Goal: Task Accomplishment & Management: Complete application form

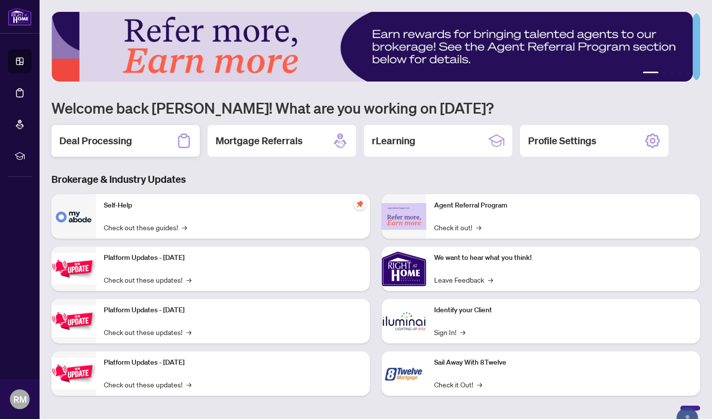
click at [119, 138] on h2 "Deal Processing" at bounding box center [95, 141] width 73 height 14
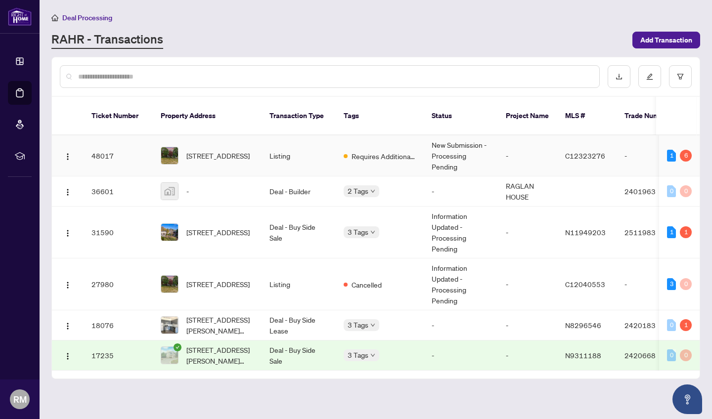
click at [210, 227] on span "[STREET_ADDRESS]" at bounding box center [217, 232] width 63 height 11
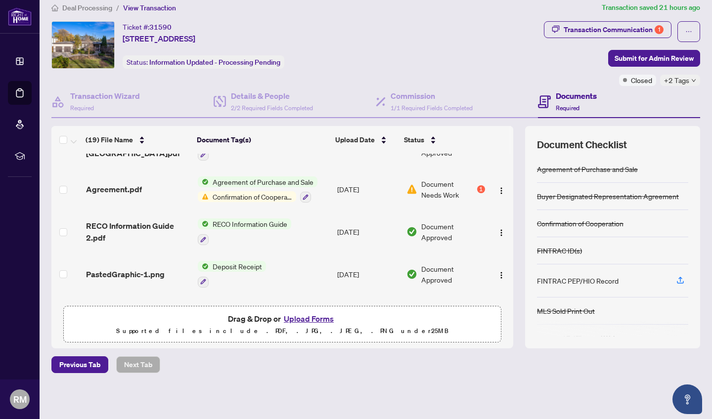
scroll to position [479, 0]
click at [239, 195] on span "Confirmation of Cooperation" at bounding box center [253, 196] width 88 height 11
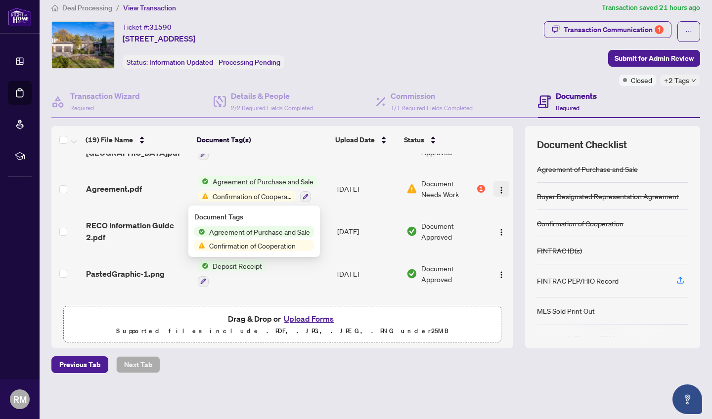
click at [497, 190] on img "button" at bounding box center [501, 190] width 8 height 8
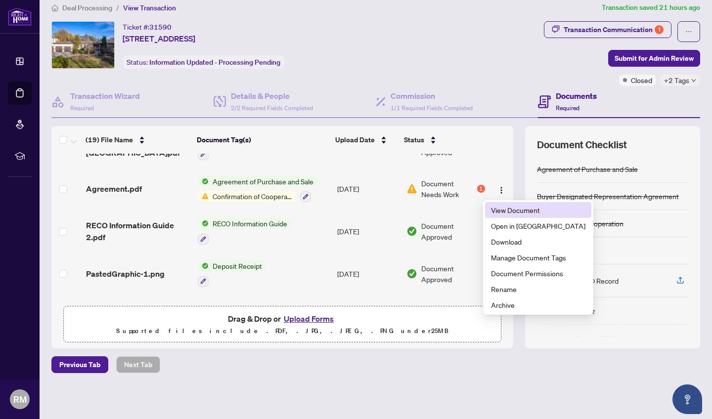
click at [500, 211] on span "View Document" at bounding box center [538, 210] width 94 height 11
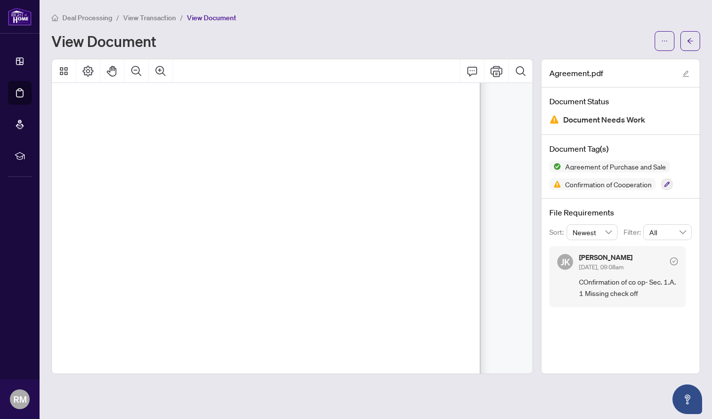
scroll to position [250, 706]
drag, startPoint x: 216, startPoint y: 215, endPoint x: 471, endPoint y: 212, distance: 255.2
click at [347, 212] on span "[PERSON_NAME] REAL ESTATE LTD., BROKERAGE" at bounding box center [260, 213] width 174 height 7
drag, startPoint x: 266, startPoint y: 181, endPoint x: 488, endPoint y: 202, distance: 223.0
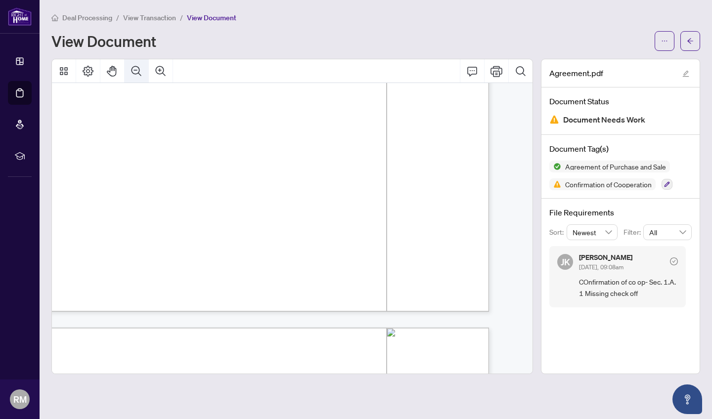
click at [135, 72] on icon "Zoom Out" at bounding box center [137, 71] width 12 height 12
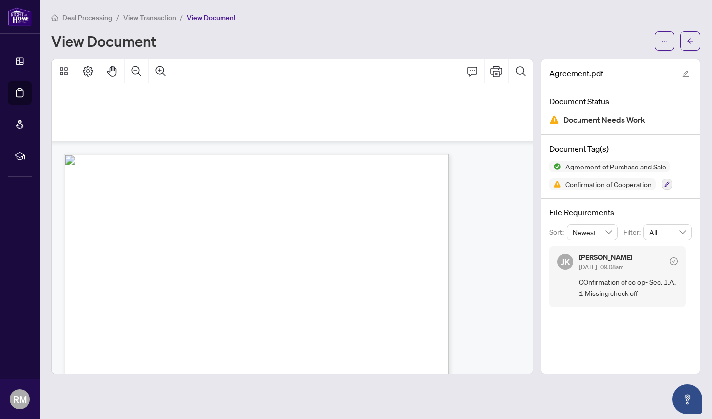
scroll to position [6117, 520]
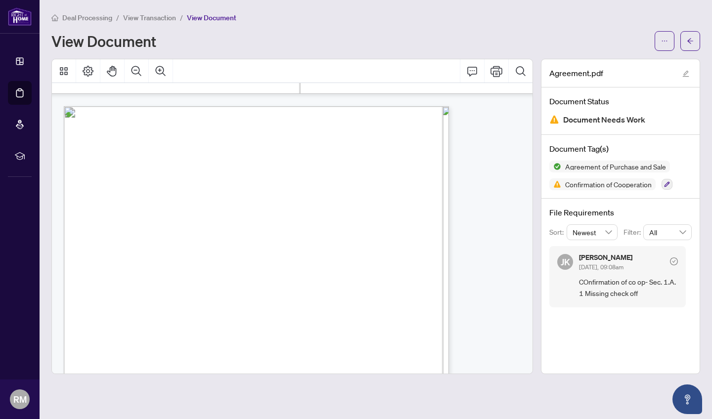
click at [106, 274] on span "a)" at bounding box center [102, 272] width 5 height 5
click at [106, 270] on span "a)" at bounding box center [102, 272] width 5 height 5
click at [106, 273] on span "a)" at bounding box center [102, 272] width 5 height 5
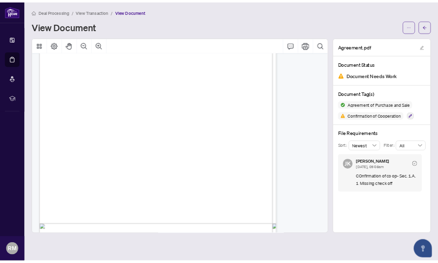
scroll to position [6228, 520]
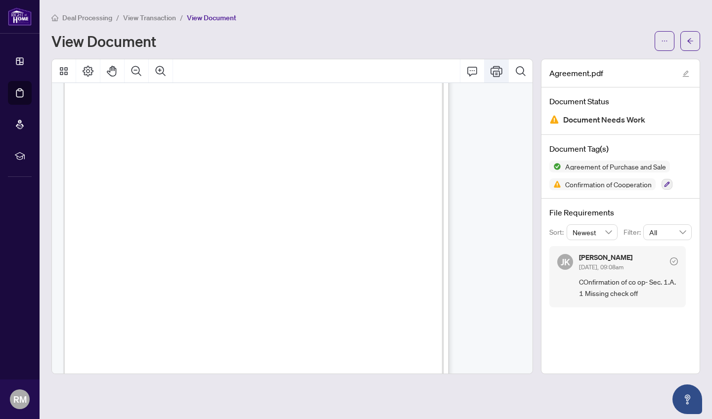
click at [495, 74] on icon "Print" at bounding box center [497, 71] width 12 height 12
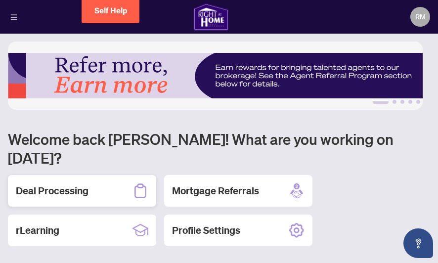
click at [68, 184] on h2 "Deal Processing" at bounding box center [52, 191] width 73 height 14
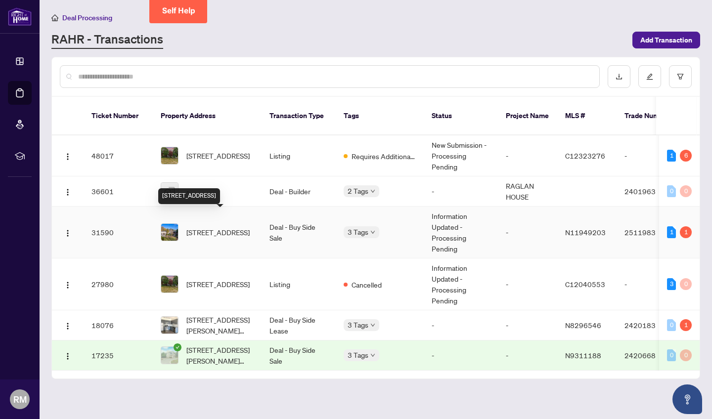
click at [193, 227] on span "[STREET_ADDRESS]" at bounding box center [217, 232] width 63 height 11
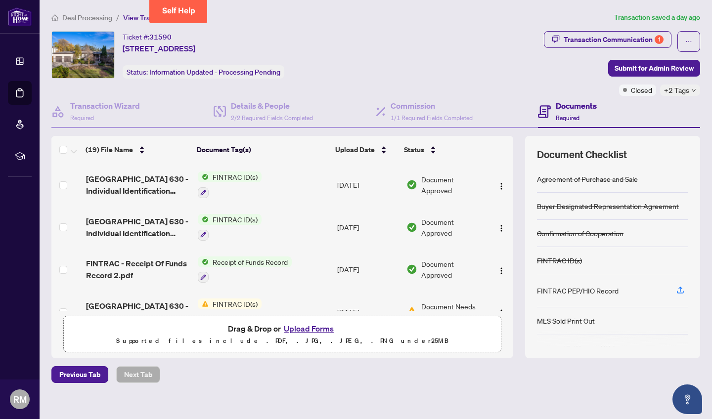
scroll to position [85, 0]
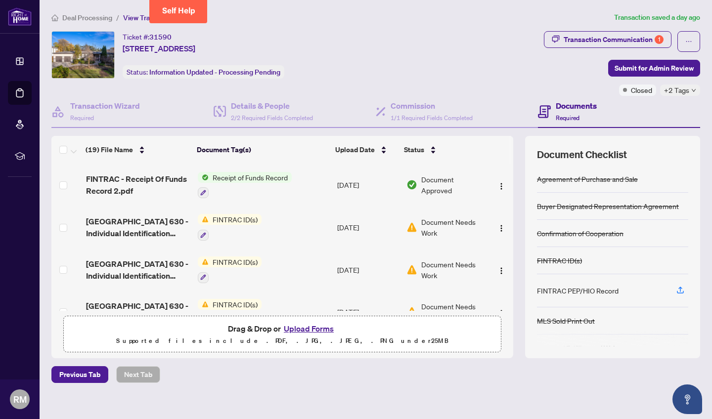
click at [306, 263] on button "Upload Forms" at bounding box center [309, 328] width 56 height 13
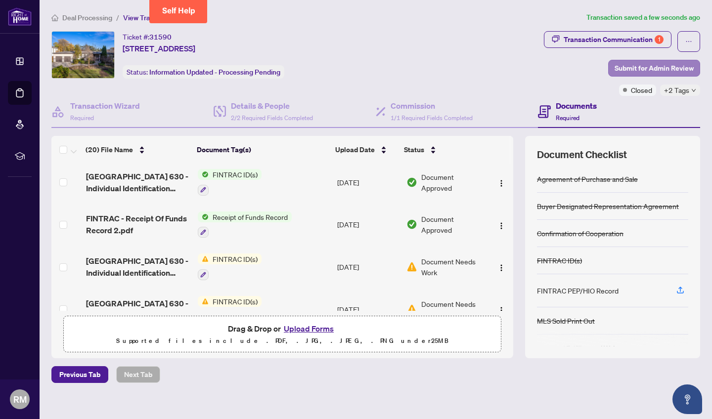
click at [438, 70] on span "Submit for Admin Review" at bounding box center [654, 68] width 79 height 16
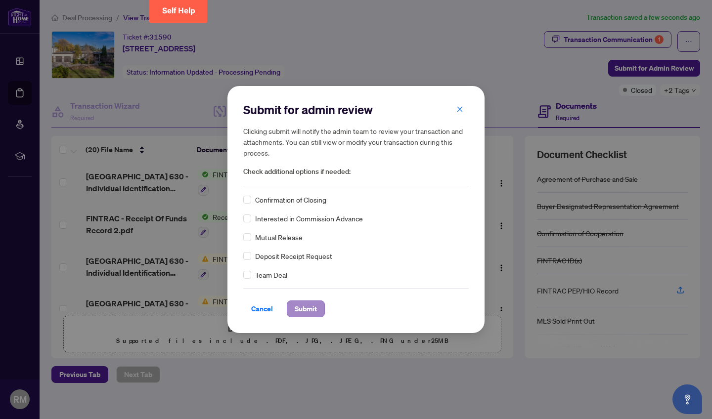
click at [296, 263] on span "Submit" at bounding box center [306, 309] width 22 height 16
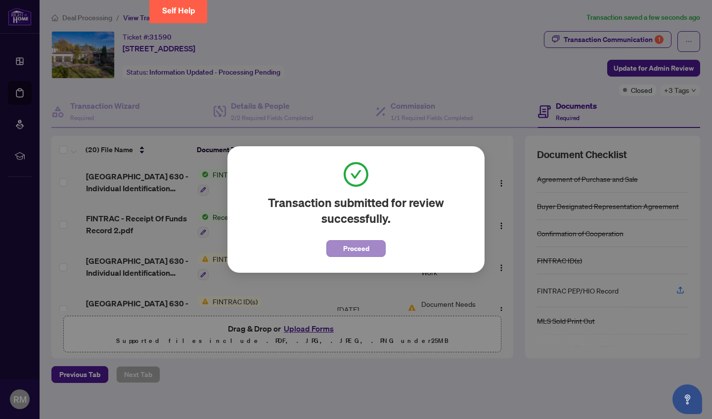
click at [369, 250] on span "Proceed" at bounding box center [356, 249] width 26 height 16
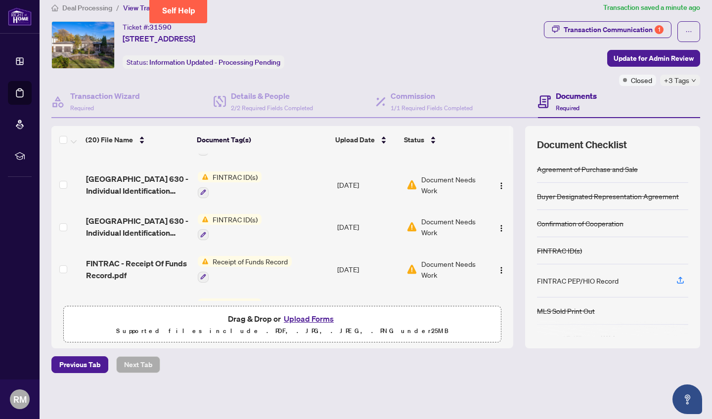
scroll to position [0, 0]
